Goal: Book appointment/travel/reservation

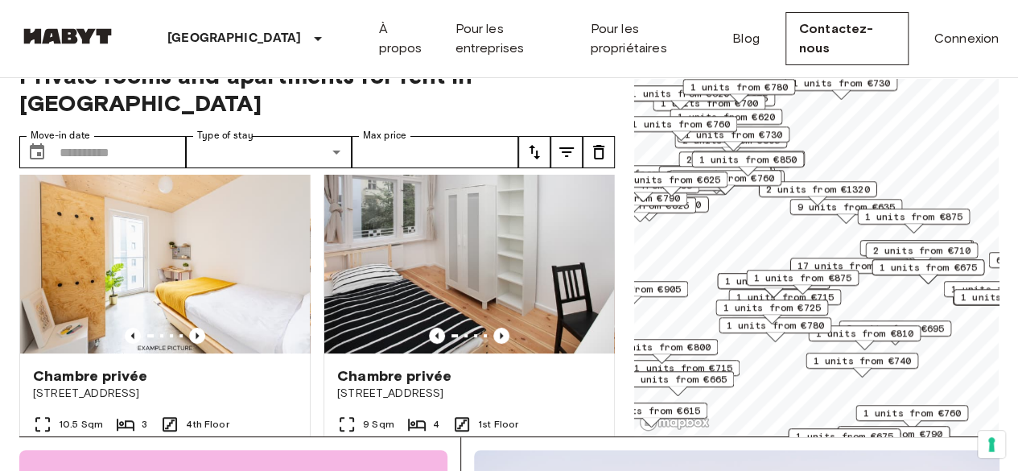
scroll to position [397, 0]
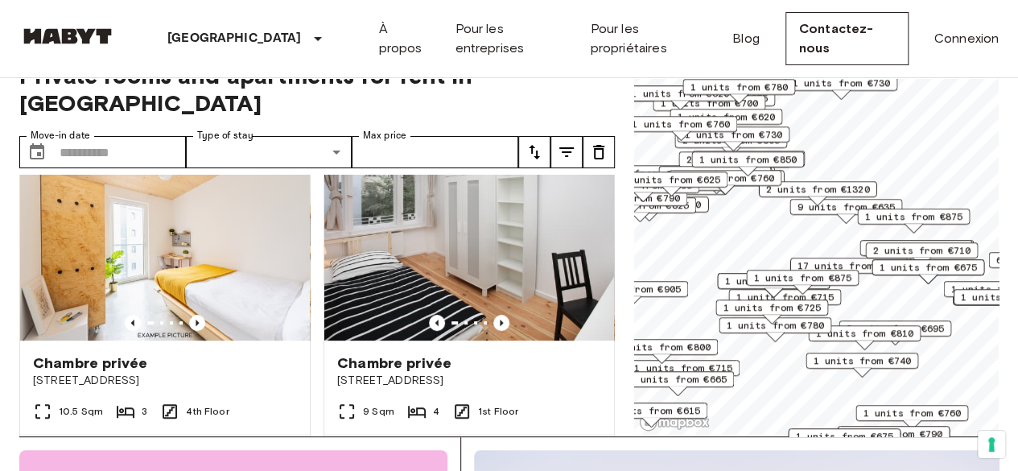
click at [680, 180] on span "3 units from €625" at bounding box center [671, 179] width 98 height 14
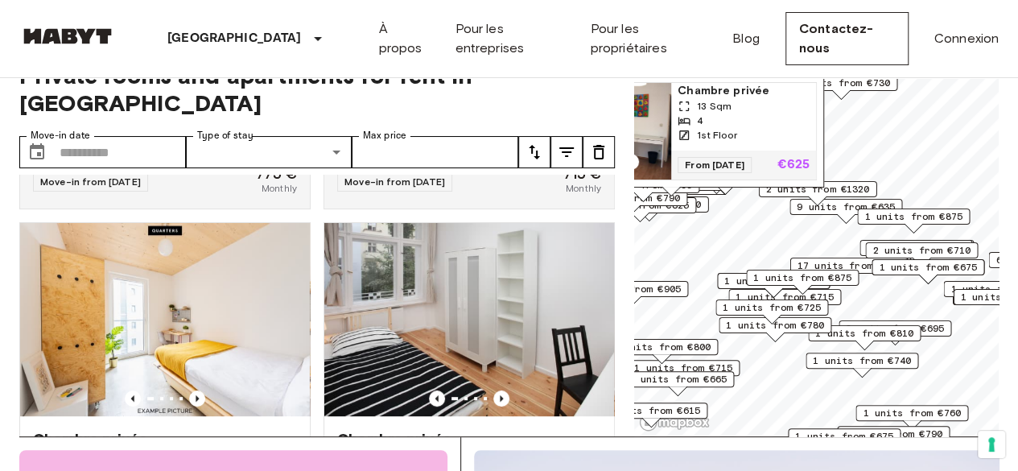
scroll to position [322, 0]
click at [725, 83] on span "Chambre privée" at bounding box center [743, 91] width 132 height 16
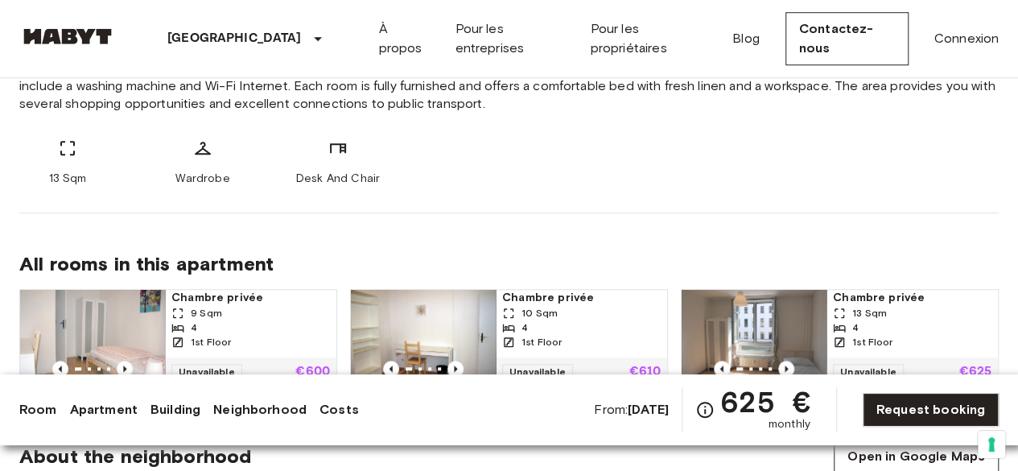
scroll to position [579, 0]
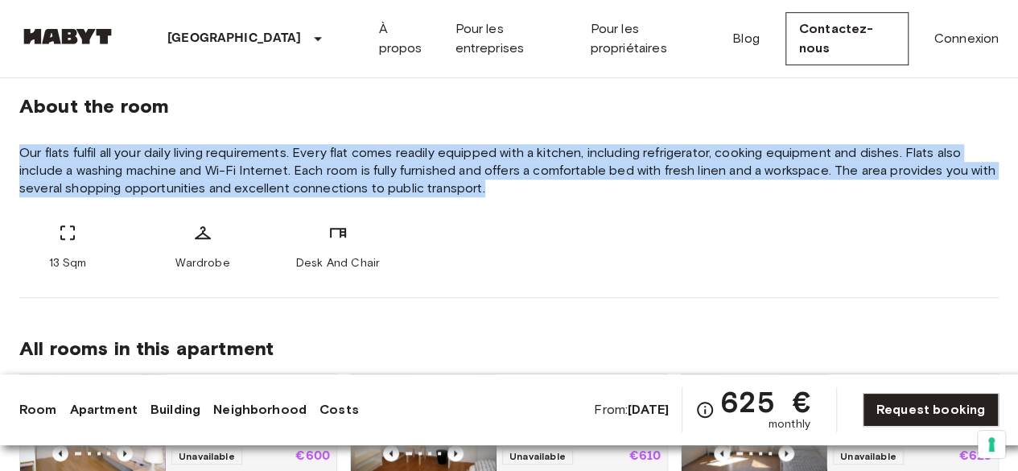
drag, startPoint x: 496, startPoint y: 197, endPoint x: 483, endPoint y: 123, distance: 75.1
click at [483, 123] on div "About the room Our flats fulfil all your daily living requirements. Every flat …" at bounding box center [508, 177] width 979 height 242
click at [521, 187] on span "Our flats fulfil all your daily living requirements. Every flat comes readily e…" at bounding box center [508, 170] width 979 height 53
